Goal: Task Accomplishment & Management: Use online tool/utility

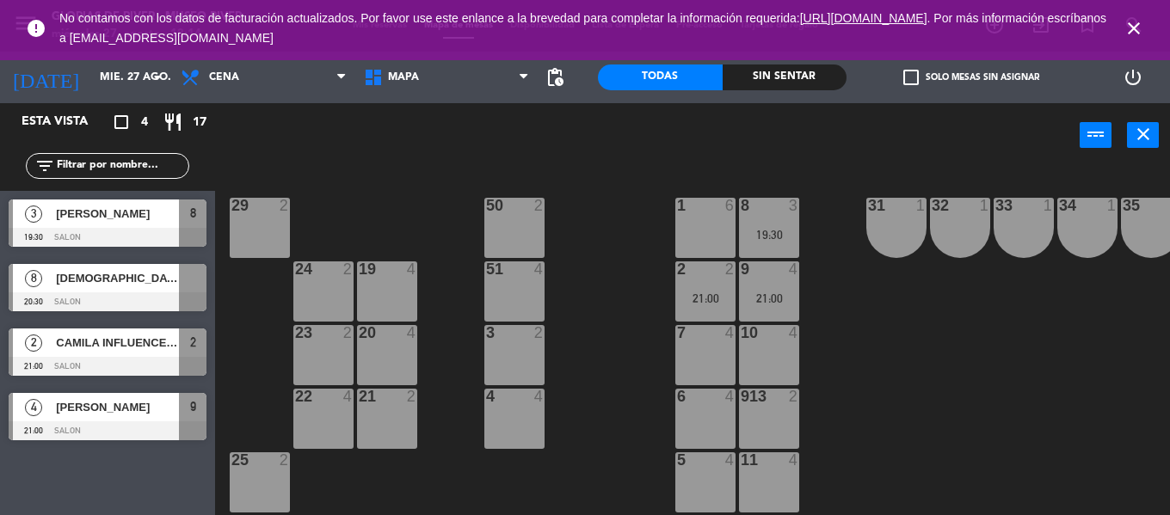
click at [130, 289] on div "[DEMOGRAPHIC_DATA][PERSON_NAME]" at bounding box center [116, 278] width 125 height 28
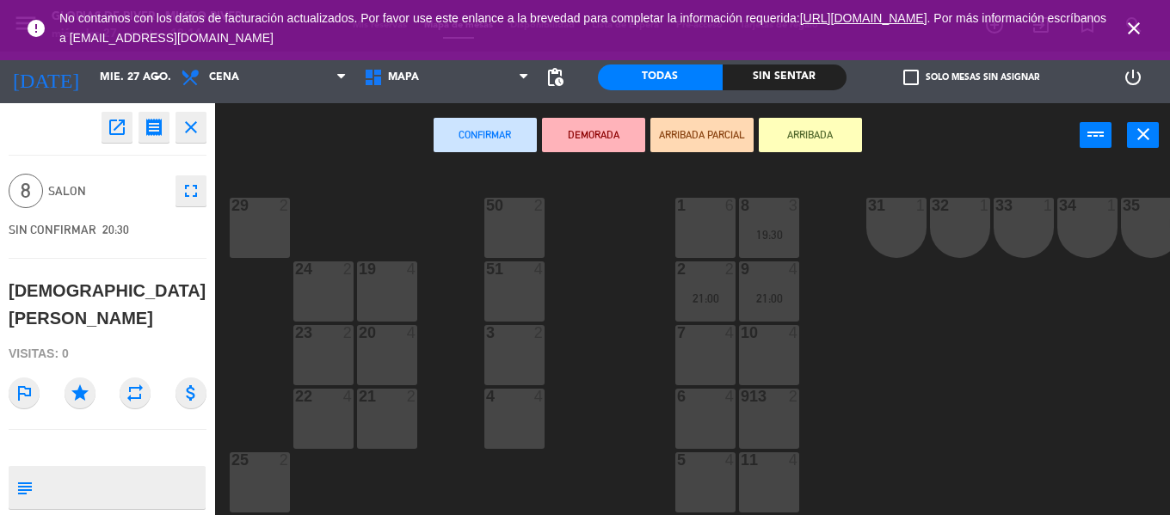
click at [194, 127] on icon "close" at bounding box center [191, 127] width 21 height 21
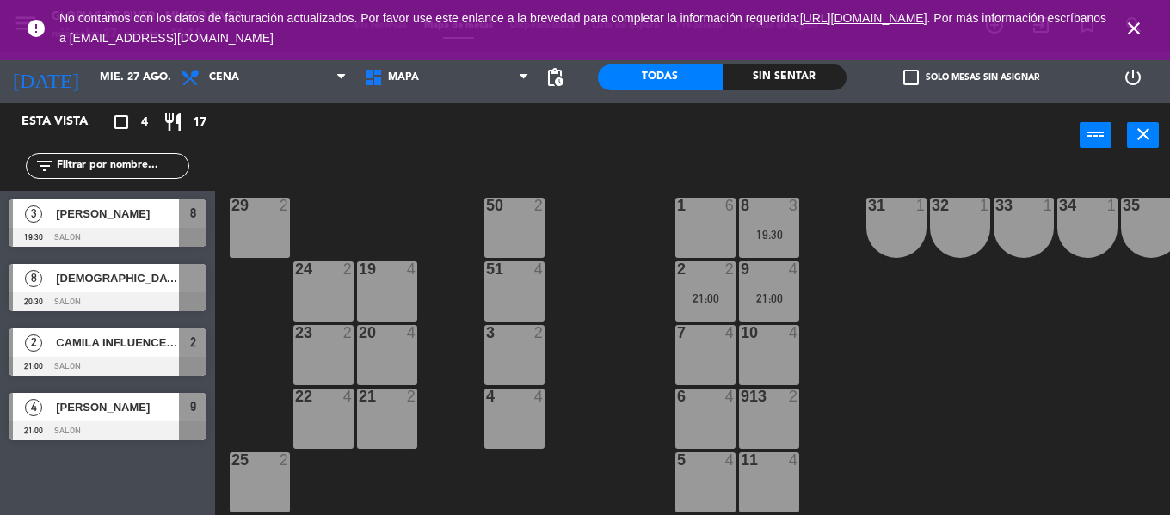
click at [1131, 26] on icon "close" at bounding box center [1133, 28] width 21 height 21
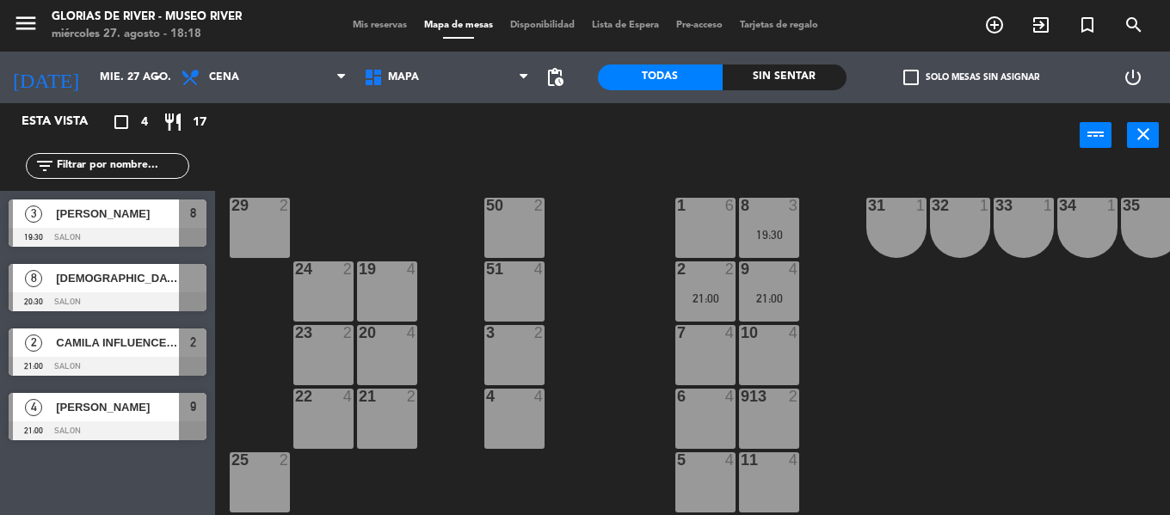
click at [150, 232] on div at bounding box center [108, 237] width 198 height 19
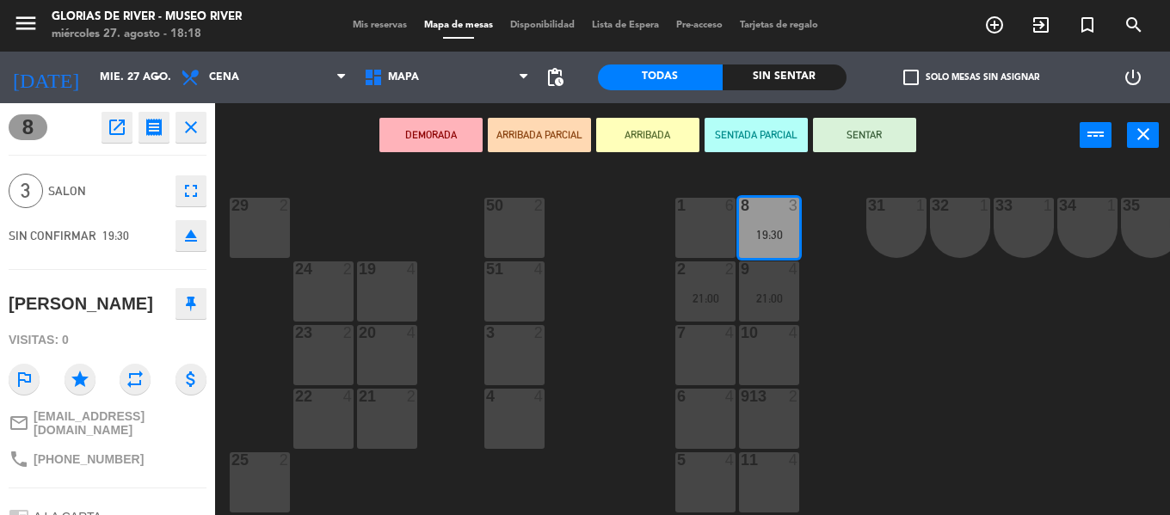
click at [381, 353] on div "20 4" at bounding box center [387, 355] width 60 height 60
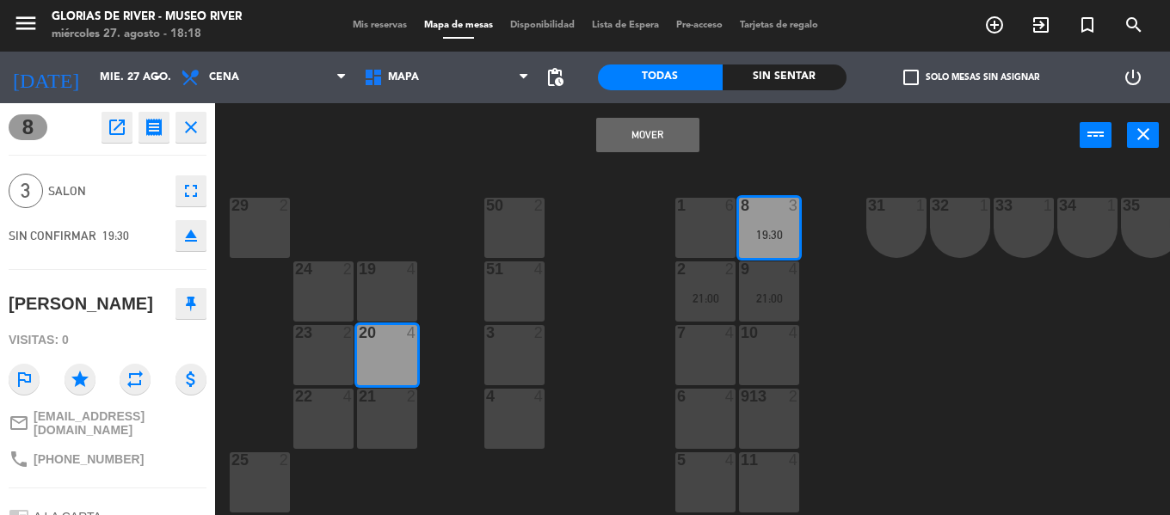
click at [621, 136] on button "Mover" at bounding box center [647, 135] width 103 height 34
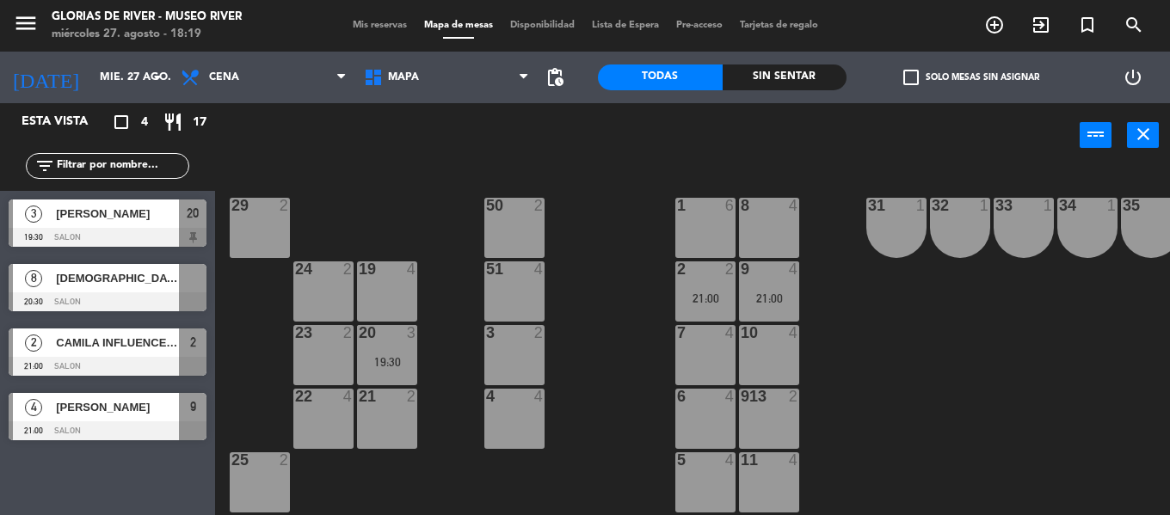
click at [164, 283] on span "[DEMOGRAPHIC_DATA][PERSON_NAME]" at bounding box center [117, 278] width 123 height 18
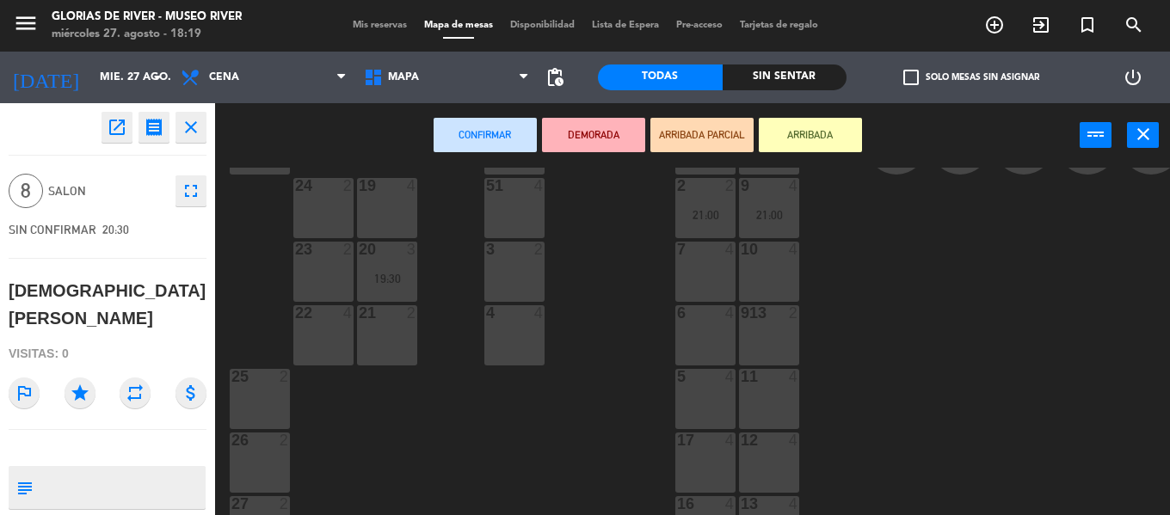
scroll to position [198, 0]
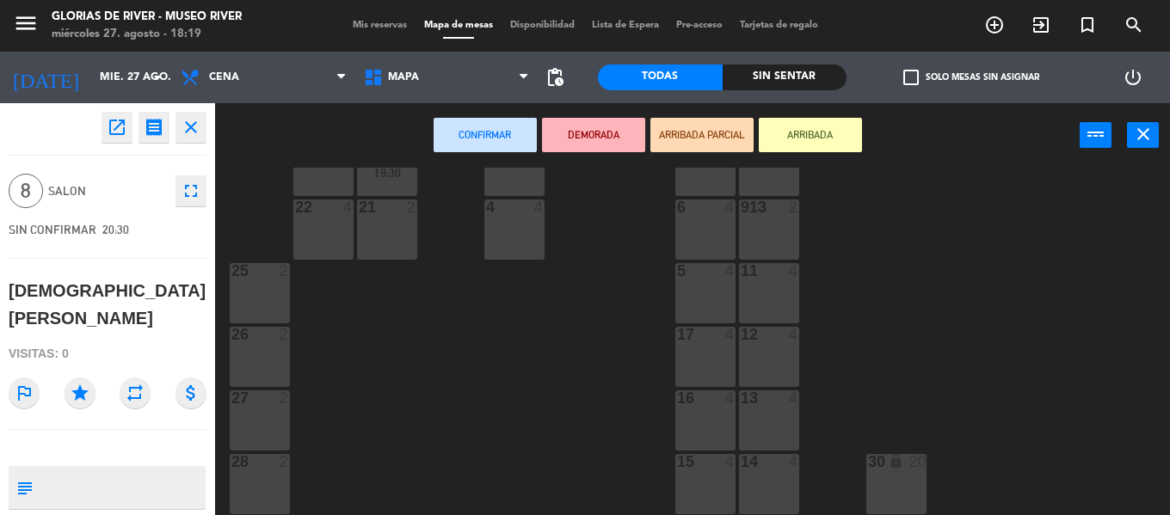
click at [872, 464] on div "30 lock 20" at bounding box center [896, 484] width 60 height 60
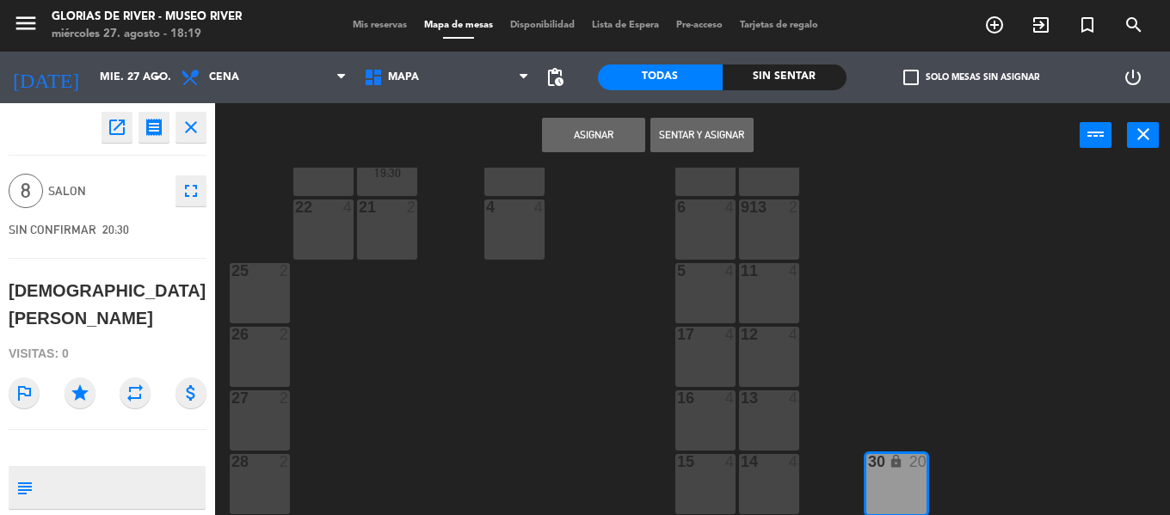
click at [582, 346] on div "29 2 8 4 1 6 50 2 31 1 32 1 33 1 34 1 35 1 36 1 37 1 38 1 24 2 2 2 21:00 19 4 5…" at bounding box center [698, 341] width 943 height 347
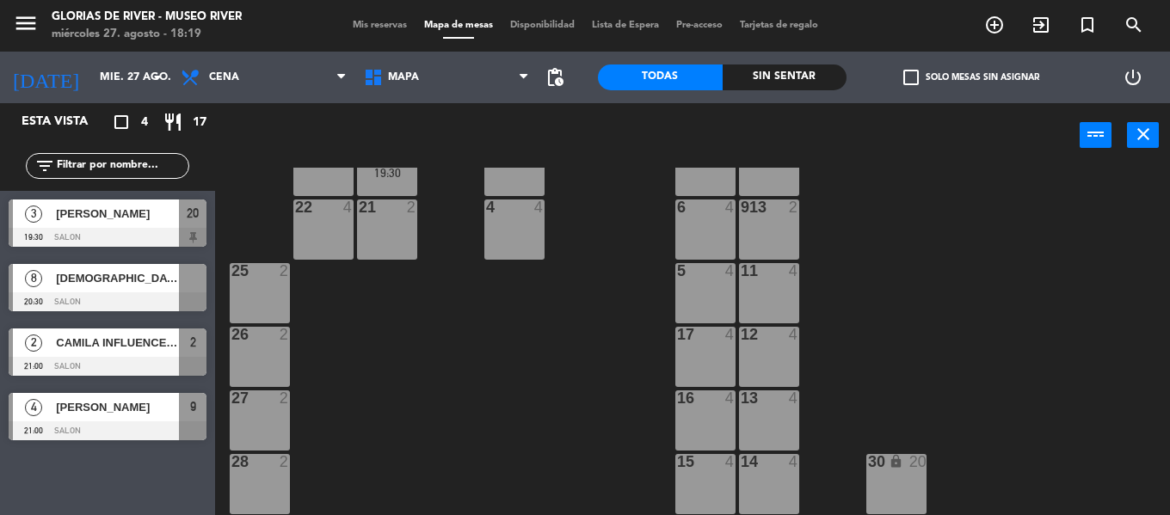
click at [157, 336] on span "CAMILA INFLUENCE ,INVITACION" at bounding box center [117, 343] width 123 height 18
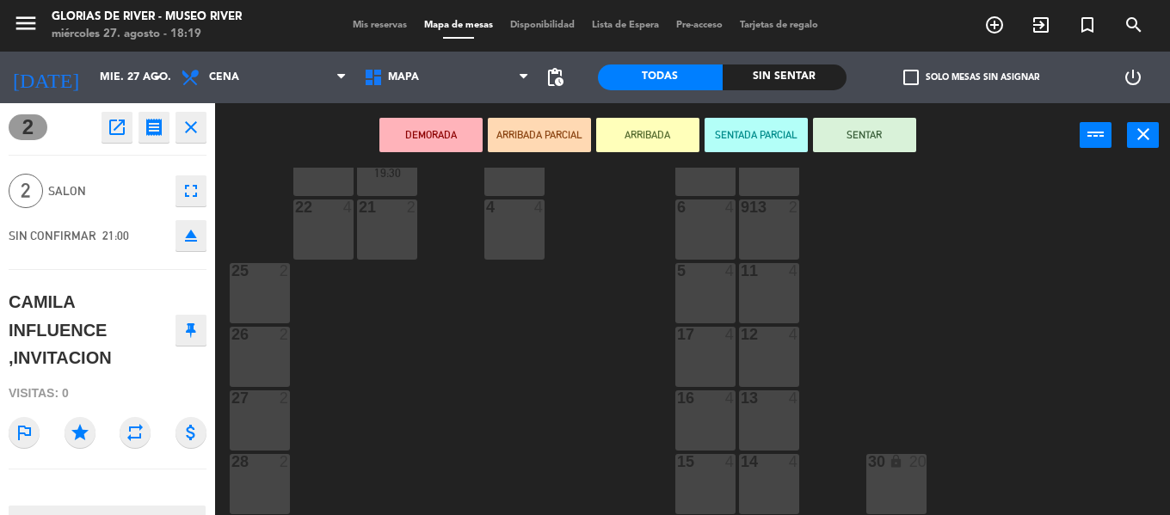
click at [394, 230] on div "21 2" at bounding box center [387, 230] width 60 height 60
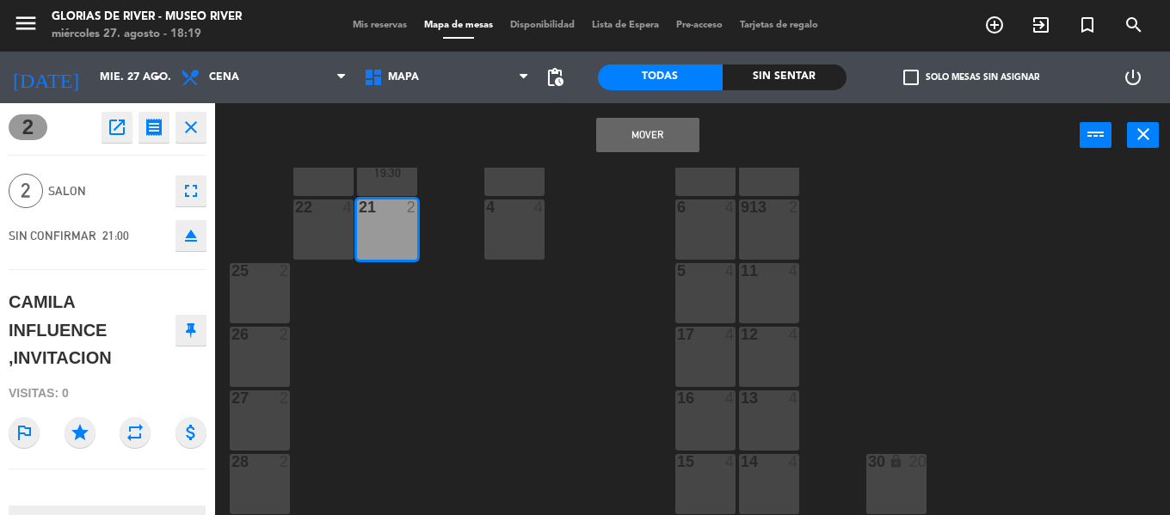
click at [642, 120] on button "Mover" at bounding box center [647, 135] width 103 height 34
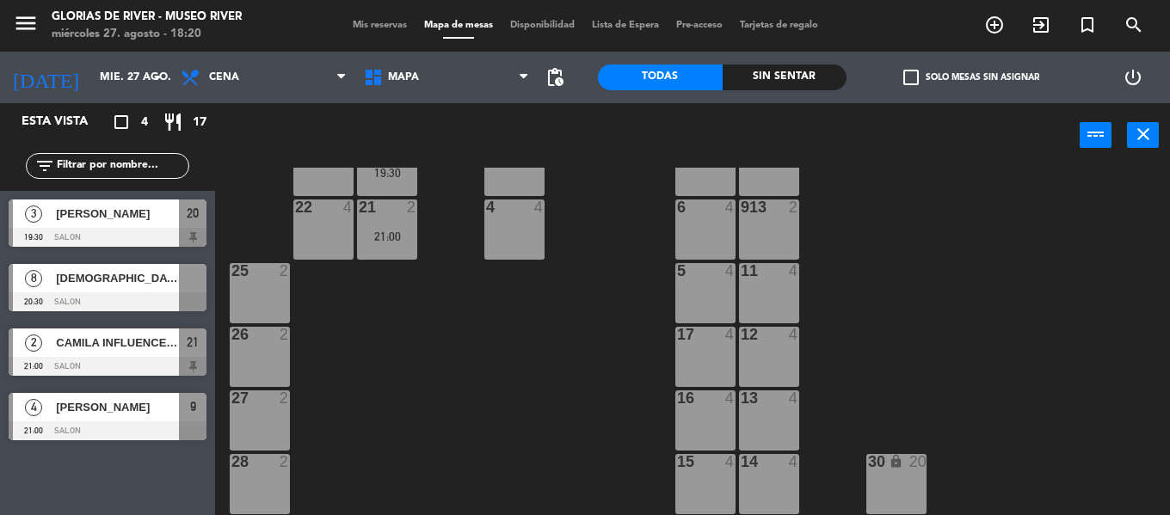
click at [128, 347] on span "CAMILA INFLUENCE ,INVITACION" at bounding box center [117, 343] width 123 height 18
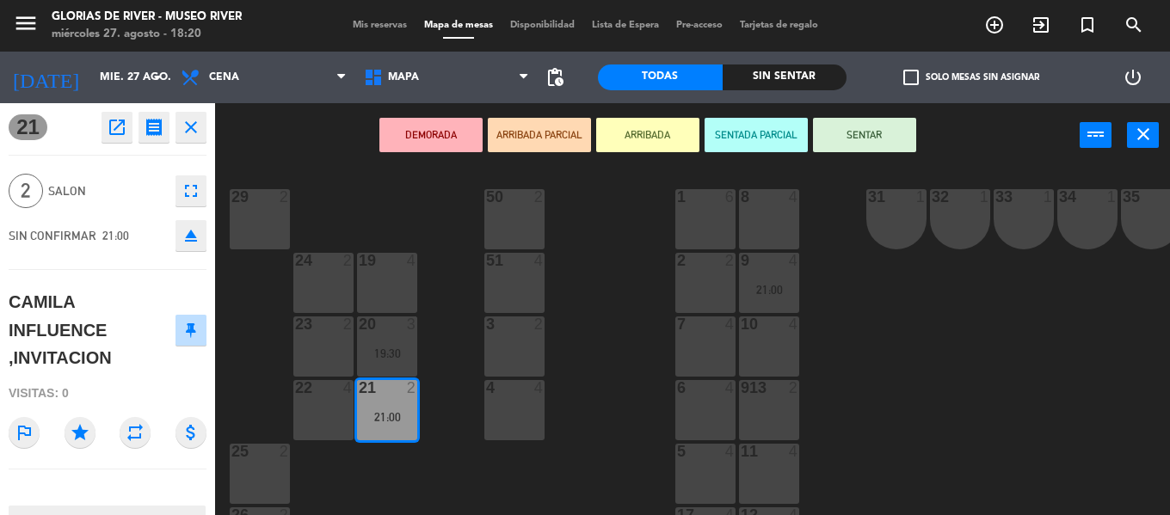
scroll to position [0, 0]
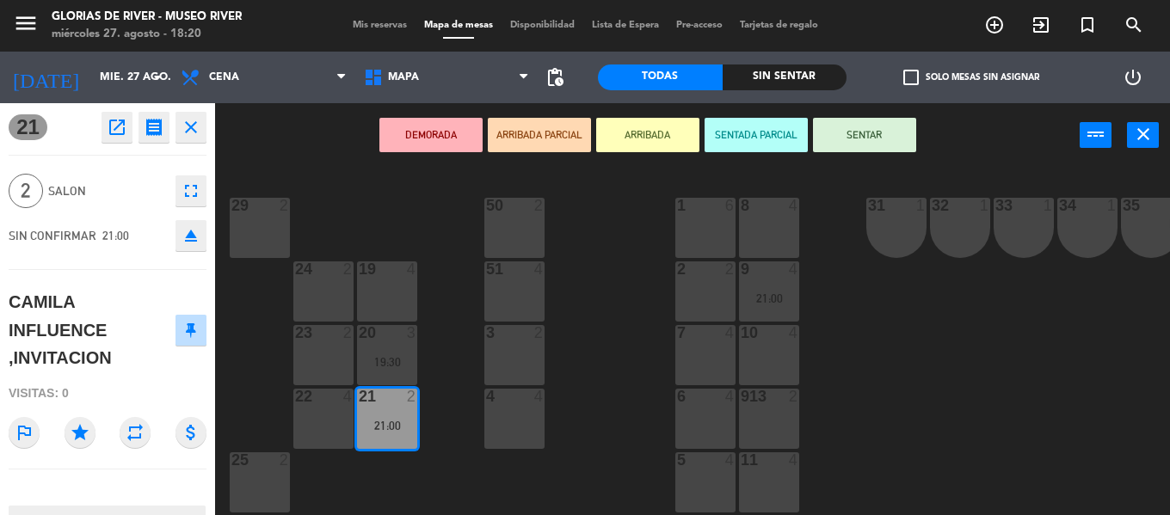
click at [326, 287] on div "24 2" at bounding box center [323, 291] width 60 height 60
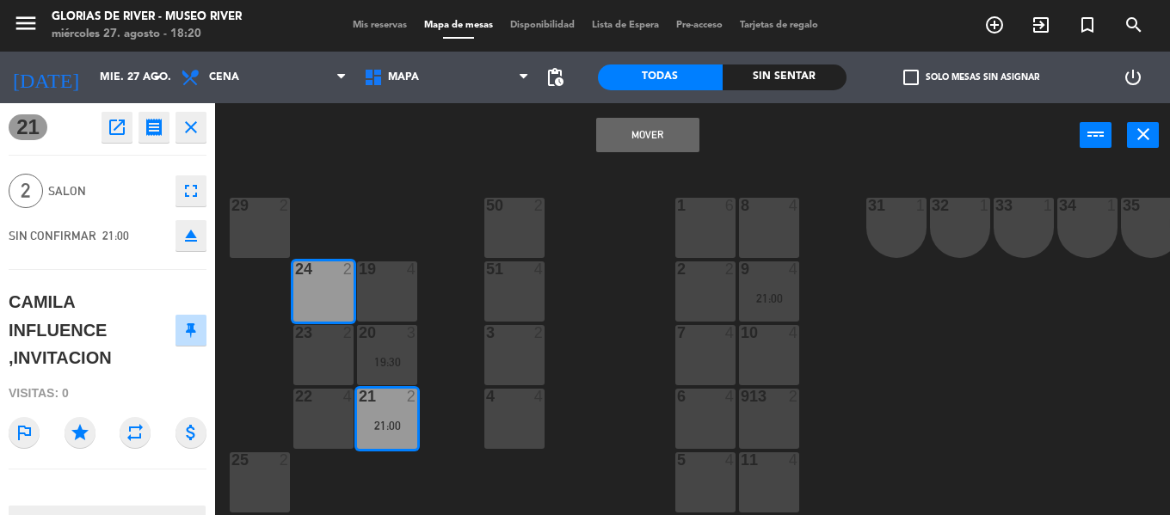
click at [650, 140] on button "Mover" at bounding box center [647, 135] width 103 height 34
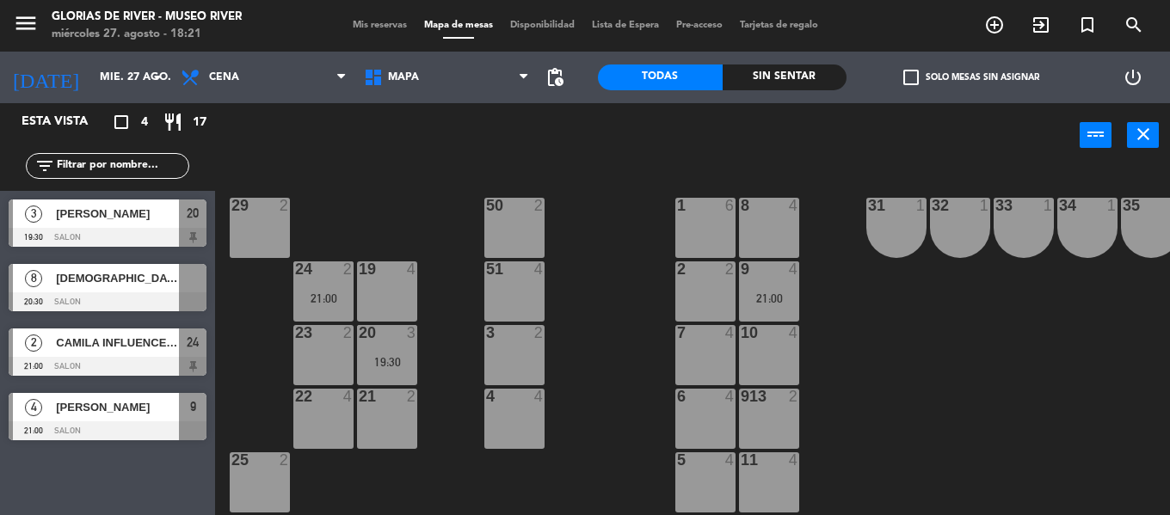
click at [151, 428] on div at bounding box center [108, 430] width 198 height 19
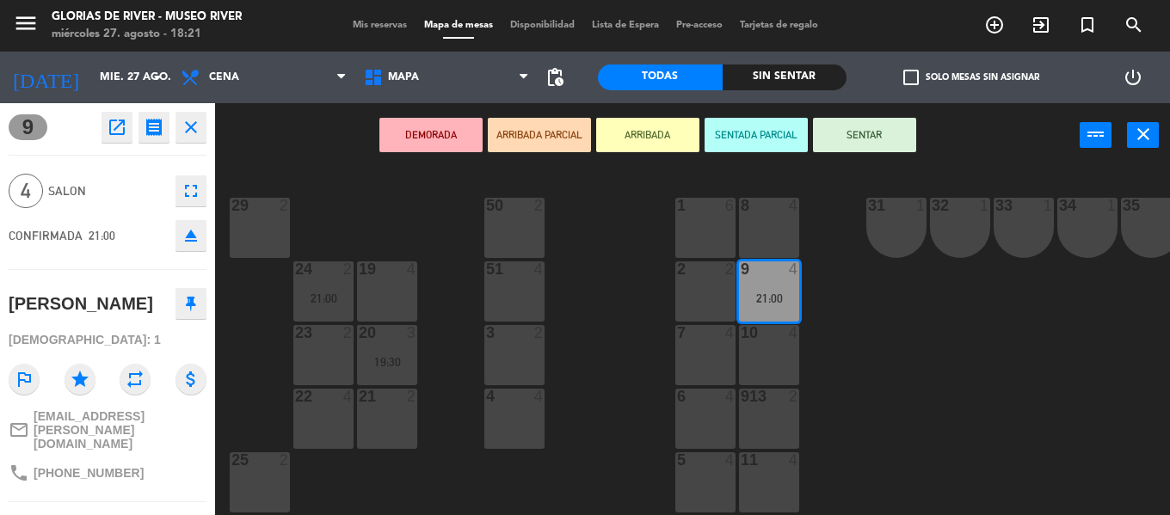
click at [328, 372] on div "23 2" at bounding box center [323, 355] width 60 height 60
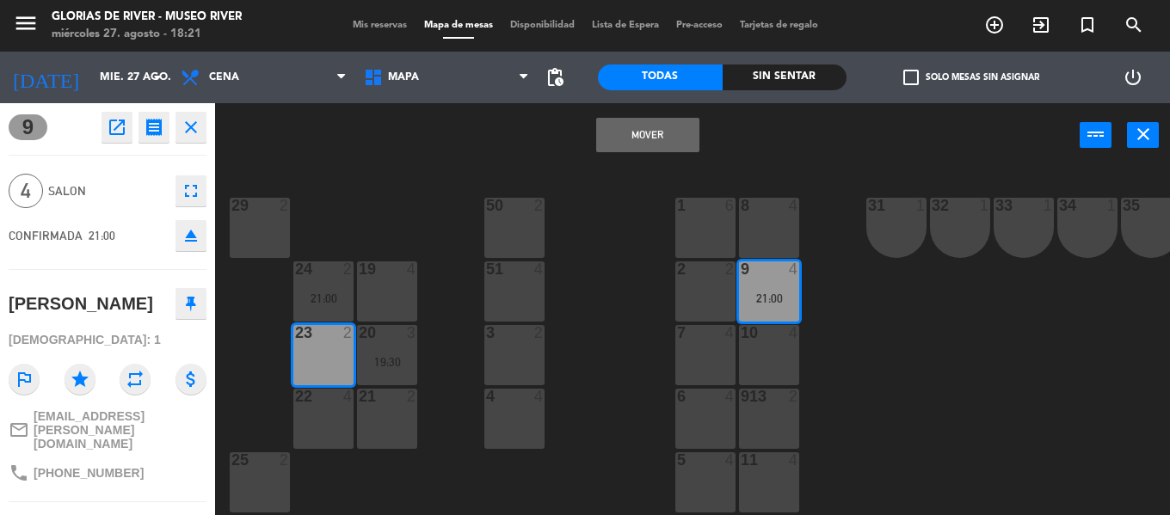
click at [663, 144] on button "Mover" at bounding box center [647, 135] width 103 height 34
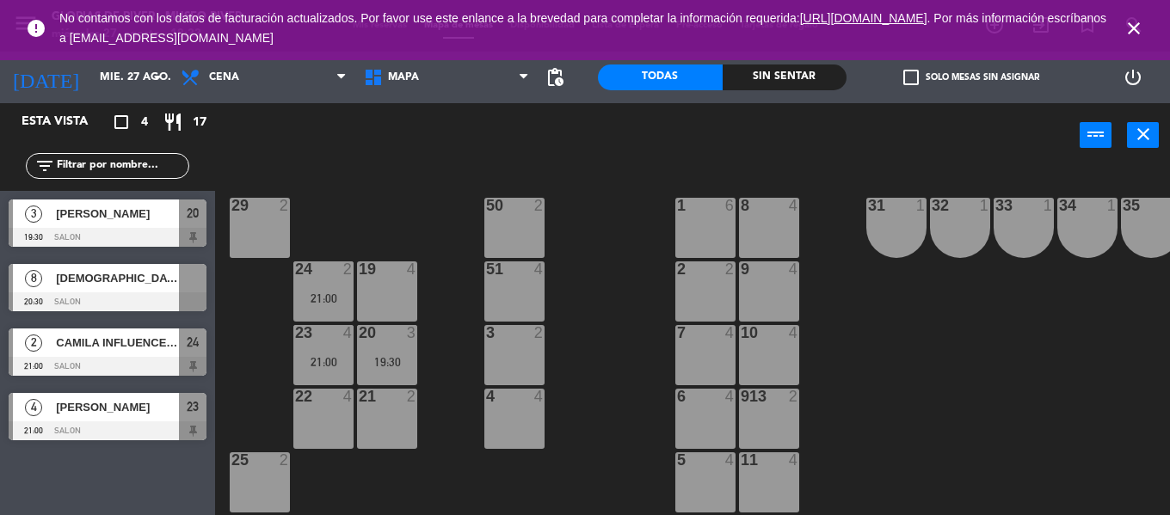
click at [98, 276] on span "[DEMOGRAPHIC_DATA][PERSON_NAME]" at bounding box center [117, 278] width 123 height 18
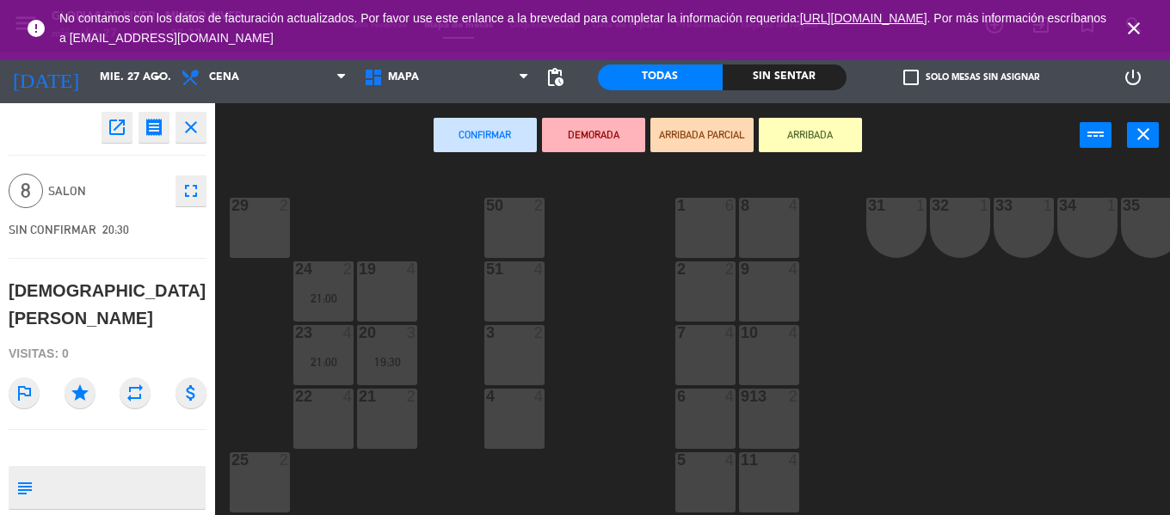
click at [1129, 21] on icon "close" at bounding box center [1133, 28] width 21 height 21
